Goal: Task Accomplishment & Management: Use online tool/utility

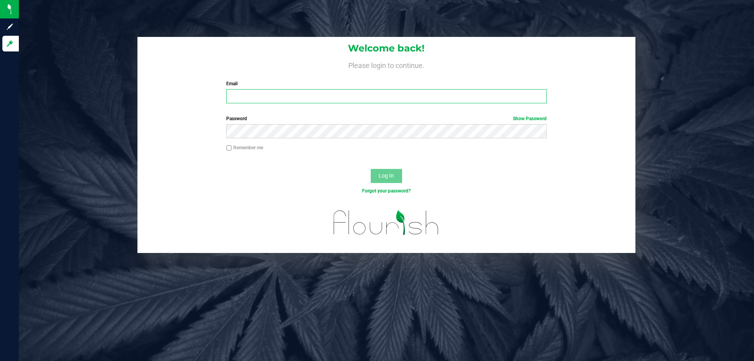
click at [261, 99] on input "Email" at bounding box center [386, 96] width 320 height 14
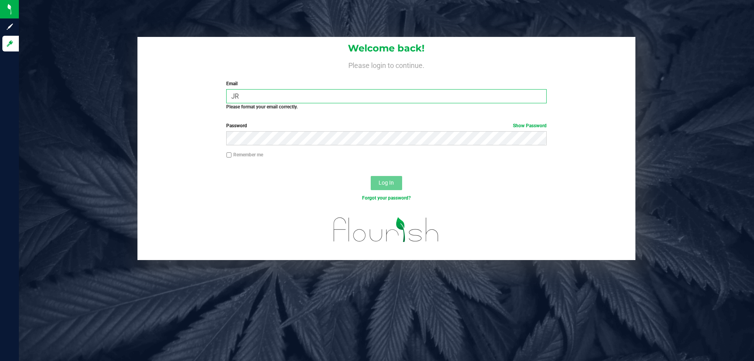
type input "J"
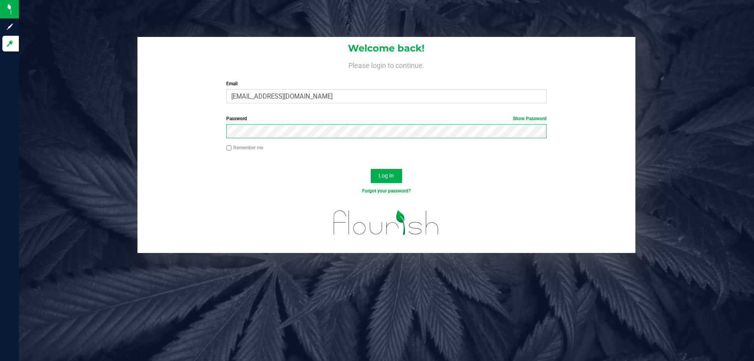
click at [371, 169] on button "Log In" at bounding box center [386, 176] width 31 height 14
click at [278, 96] on input "[EMAIL_ADDRESS][DOMAIN_NAME]" at bounding box center [386, 96] width 320 height 14
type input "[EMAIL_ADDRESS][DOMAIN_NAME]"
click at [371, 169] on button "Log In" at bounding box center [386, 176] width 31 height 14
